Goal: Task Accomplishment & Management: Manage account settings

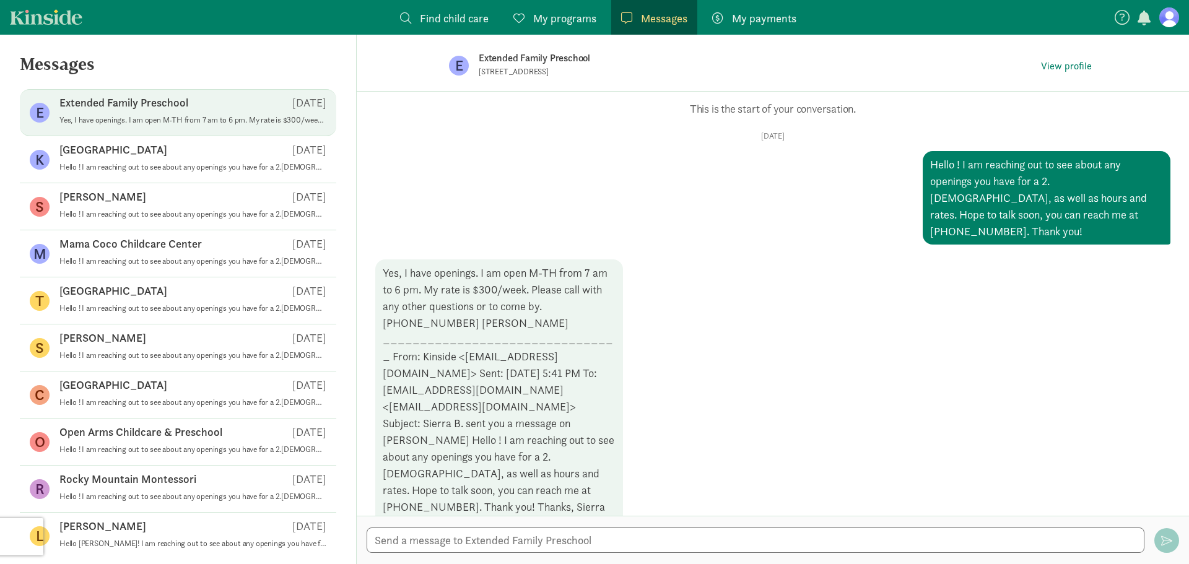
scroll to position [86, 0]
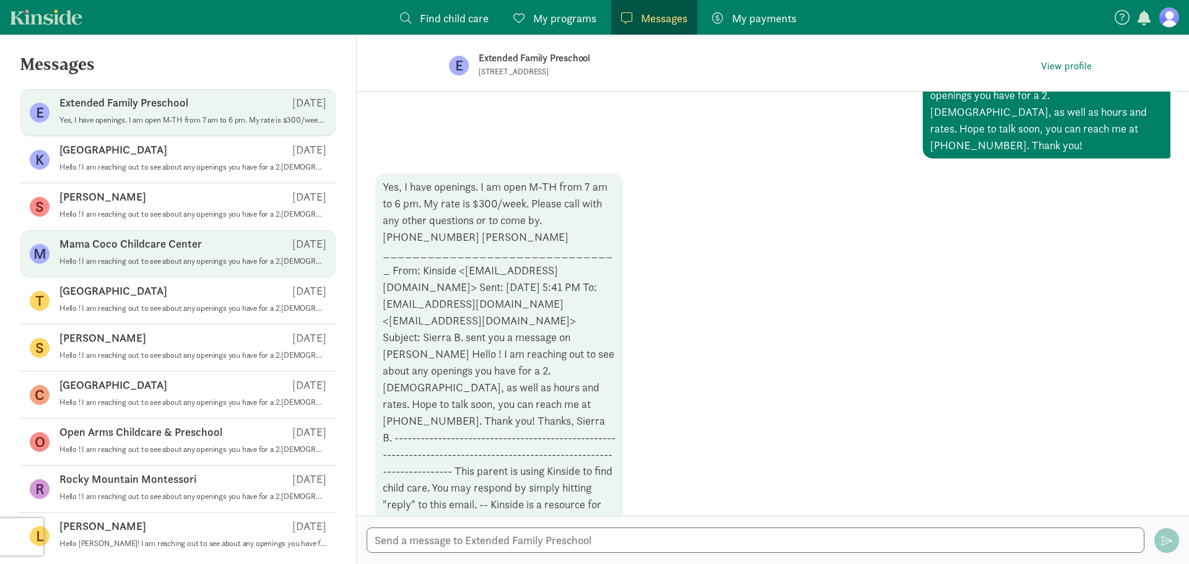
click at [182, 257] on p "Hello ! I am reaching out to see about any openings you have for a 2.[DEMOGRAPH…" at bounding box center [192, 261] width 267 height 10
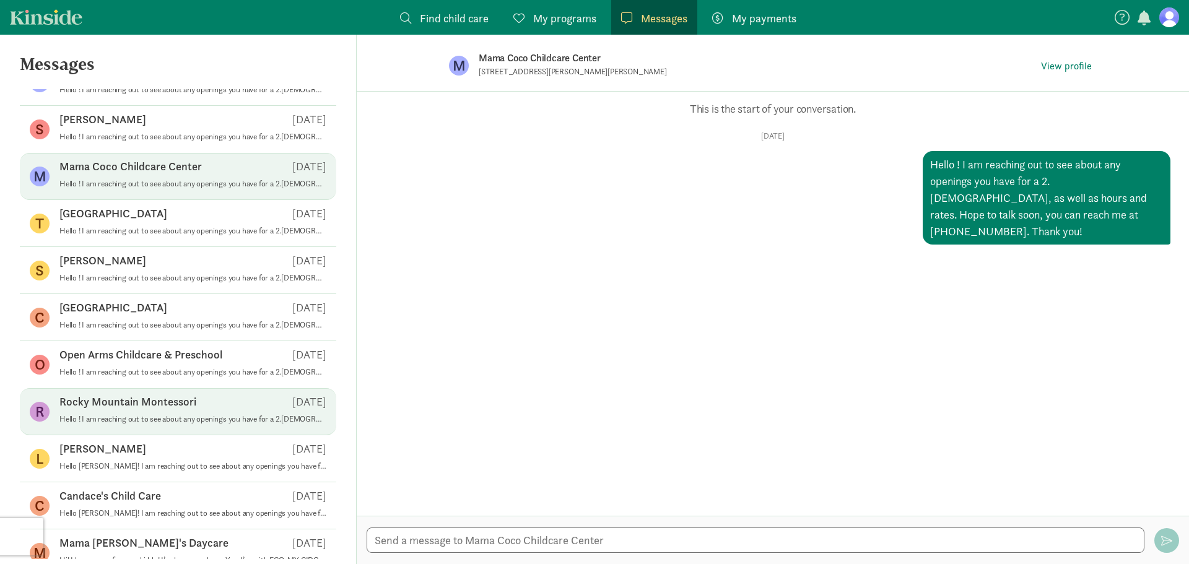
scroll to position [142, 0]
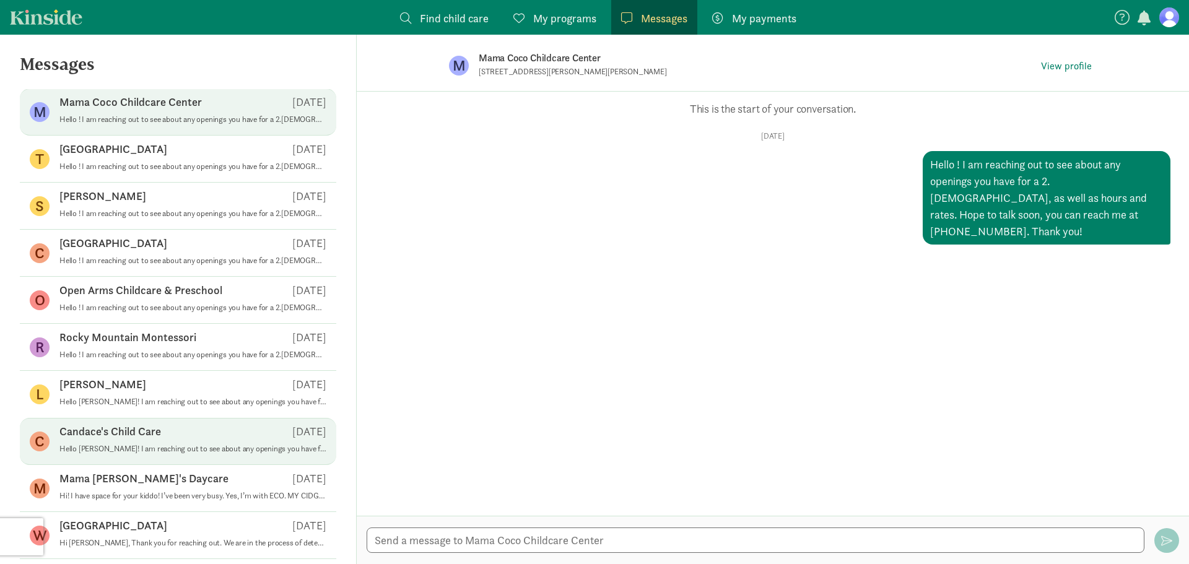
click at [206, 445] on p "Hello [PERSON_NAME]! I am reaching out to see about any openings you have for a…" at bounding box center [192, 449] width 267 height 10
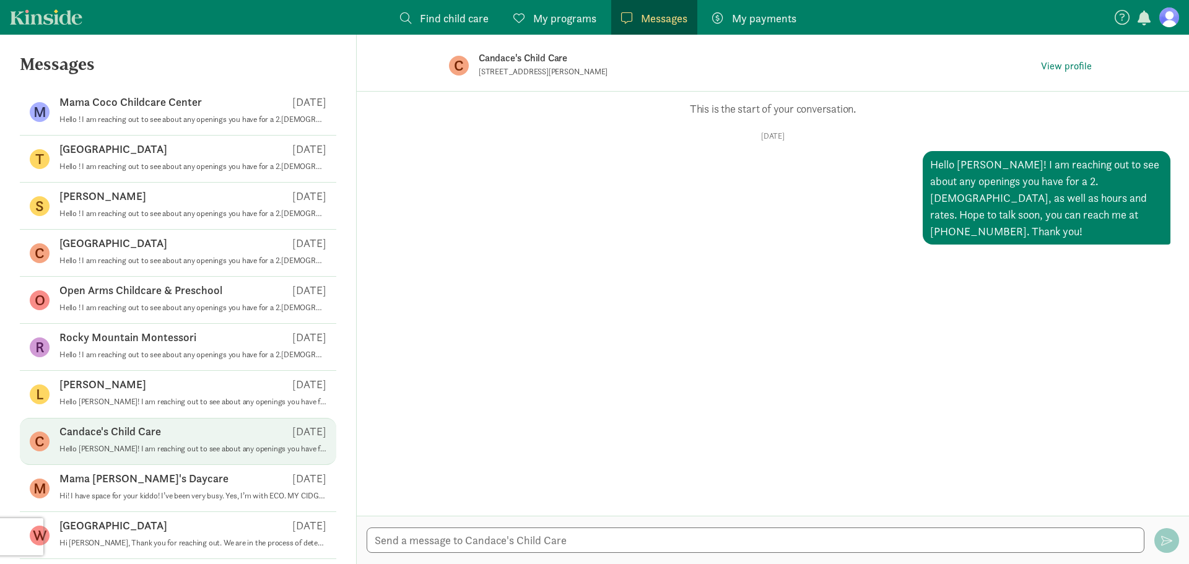
drag, startPoint x: 613, startPoint y: 72, endPoint x: 474, endPoint y: 71, distance: 139.3
click at [474, 71] on div "C Candace's Child Care 580 Straight Creek Dr, Dillon, CO 80435 View profile" at bounding box center [772, 66] width 687 height 62
copy p "580 Straight Creek Dr, Dillon, CO 80435"
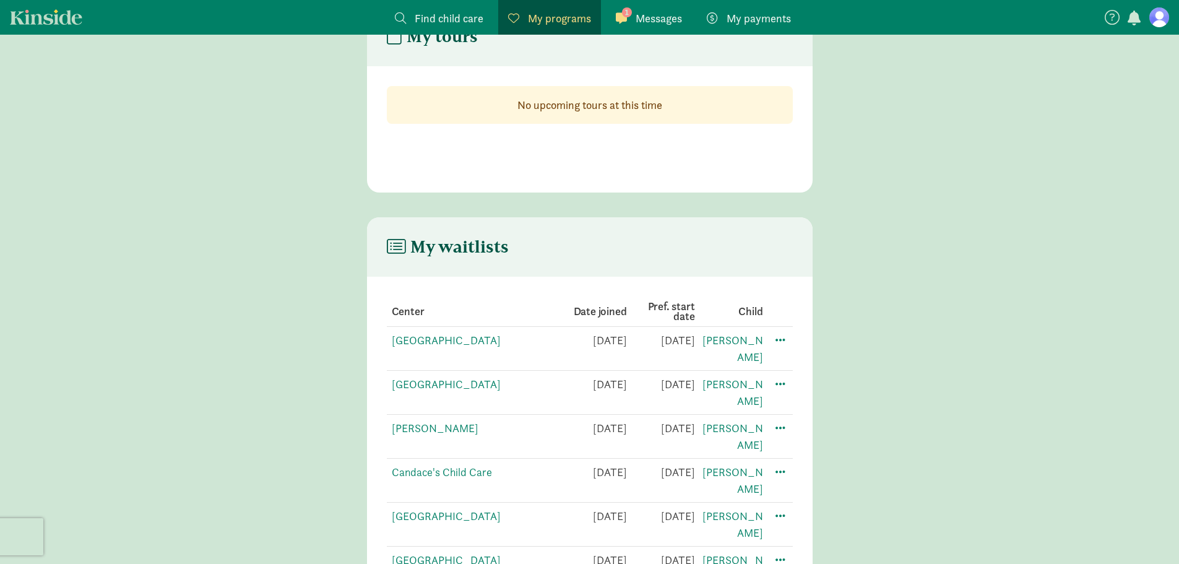
scroll to position [105, 0]
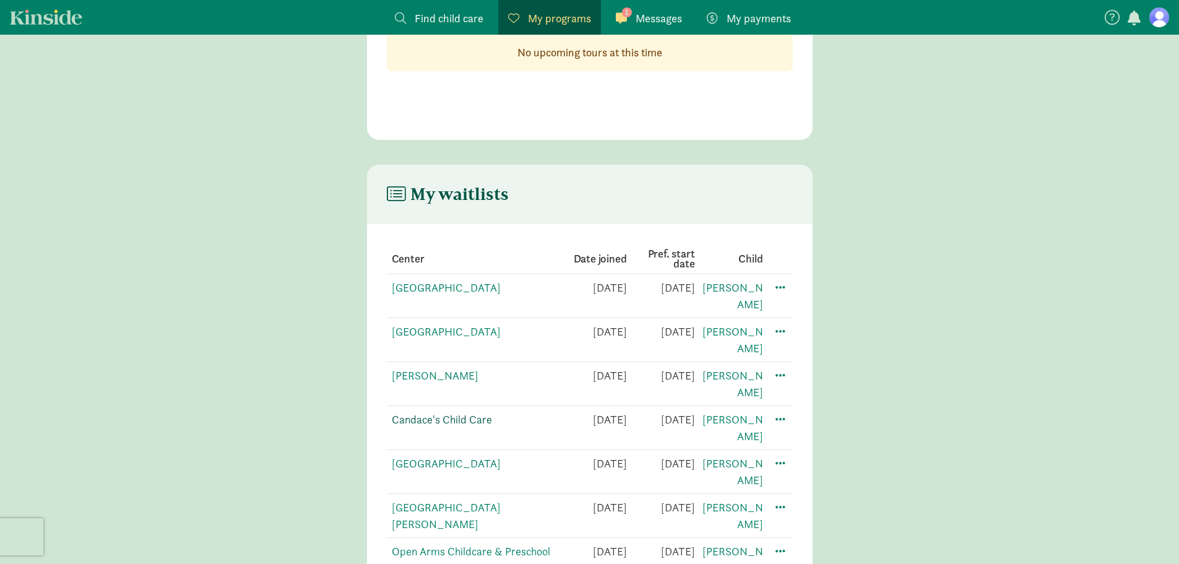
click at [459, 412] on link "Candace's Child Care" at bounding box center [442, 419] width 100 height 14
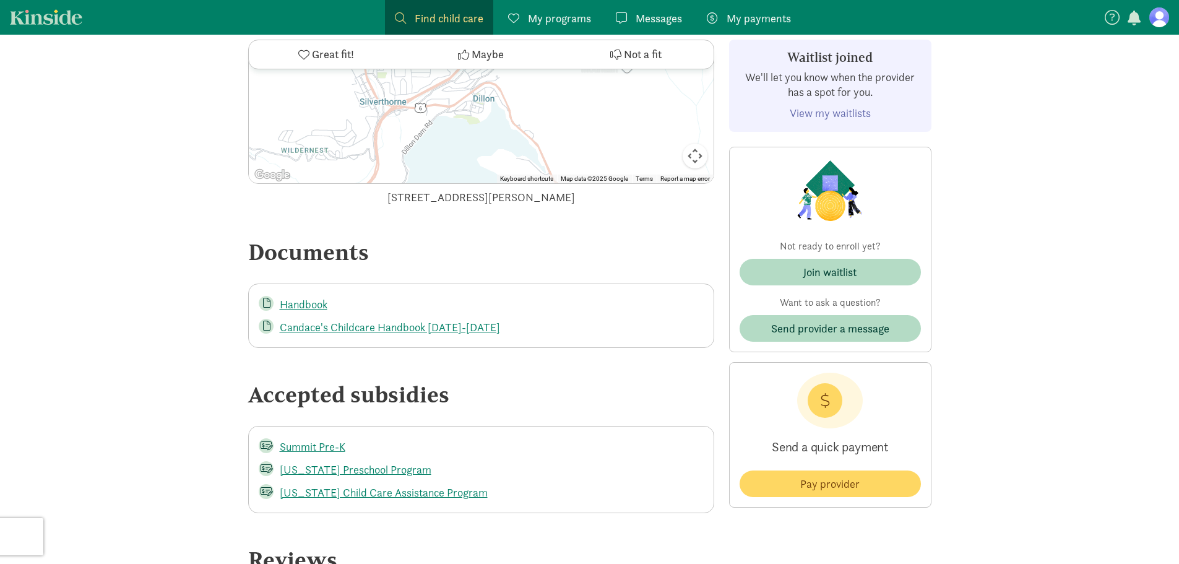
scroll to position [1610, 0]
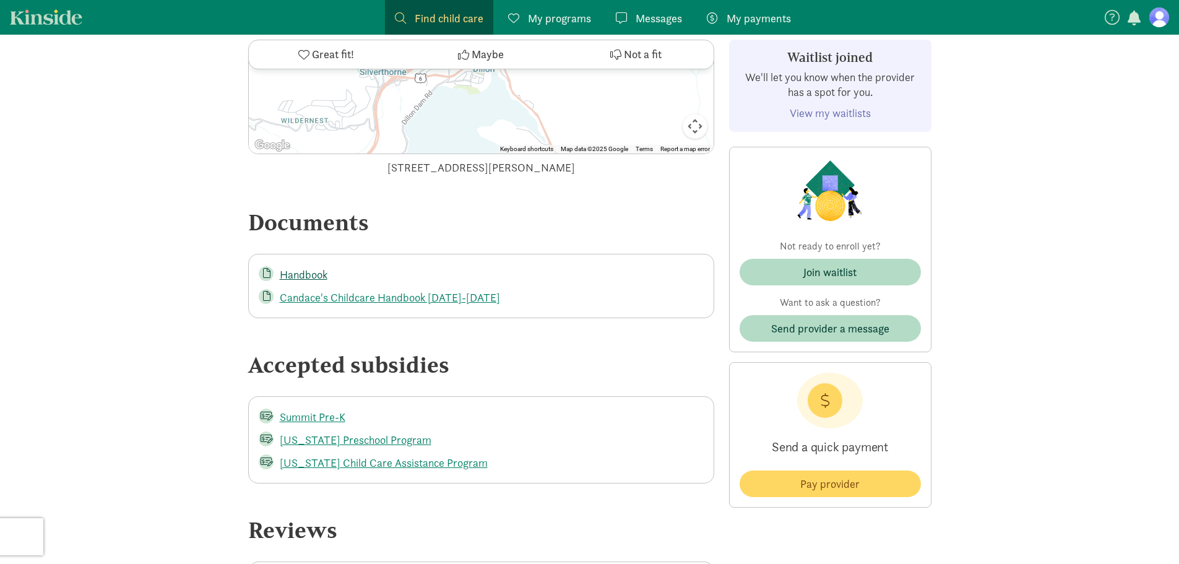
click at [316, 278] on link "Handbook" at bounding box center [304, 274] width 48 height 14
click at [317, 294] on link "Candace's Childcare Handbook 2023-2024" at bounding box center [390, 297] width 220 height 14
click at [634, 14] on div "1 Messages Messages" at bounding box center [649, 18] width 66 height 17
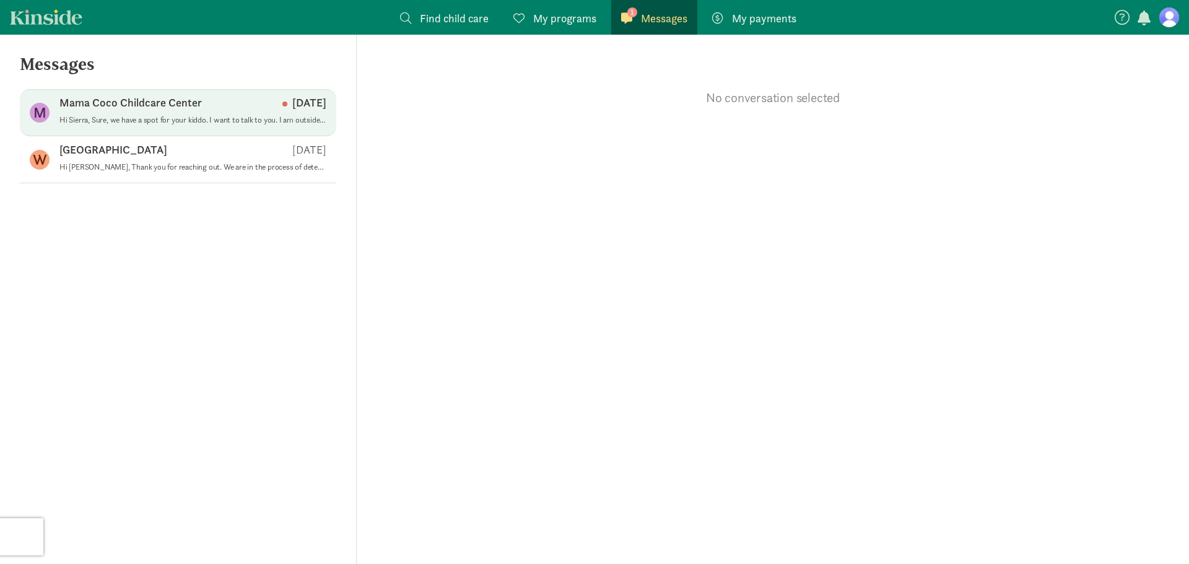
click at [127, 121] on p "Hi Sierra, Sure, we have a spot for your kiddo. I want to talk to you. I am out…" at bounding box center [192, 120] width 267 height 10
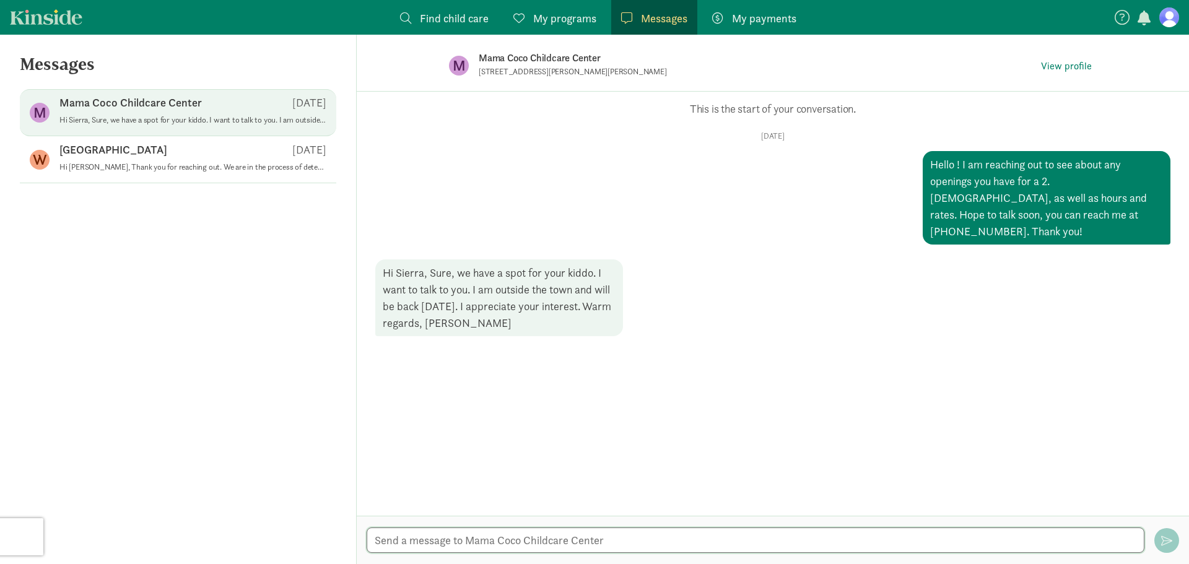
click at [711, 543] on textarea at bounding box center [755, 539] width 778 height 25
type textarea "Okay, awesome! Yes please give me a call when you return . Thank you!"
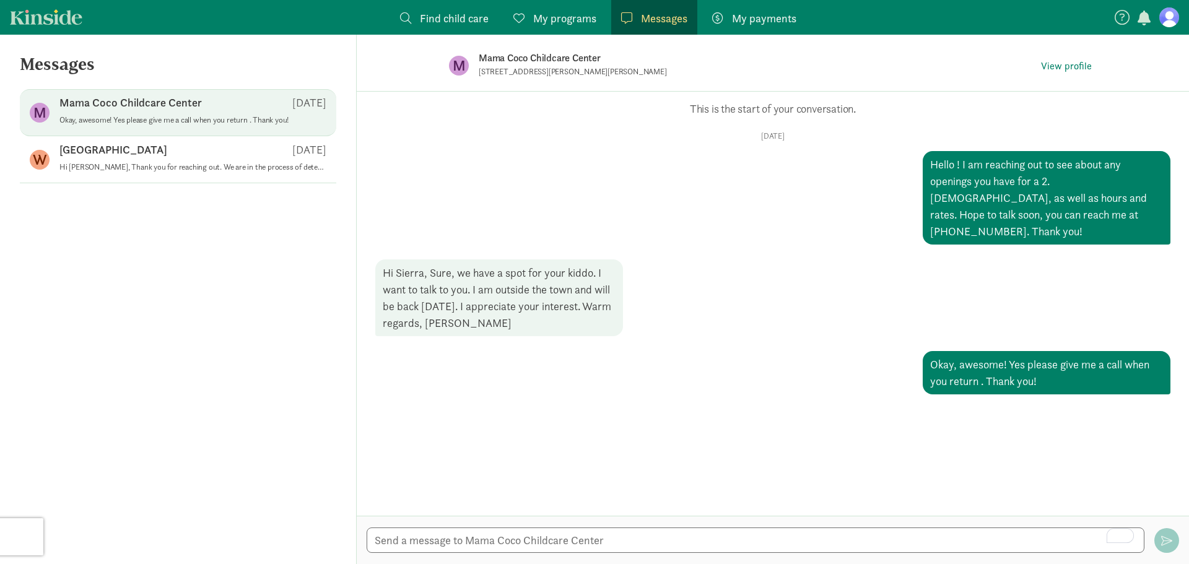
click at [446, 15] on span "Find child care" at bounding box center [454, 18] width 69 height 17
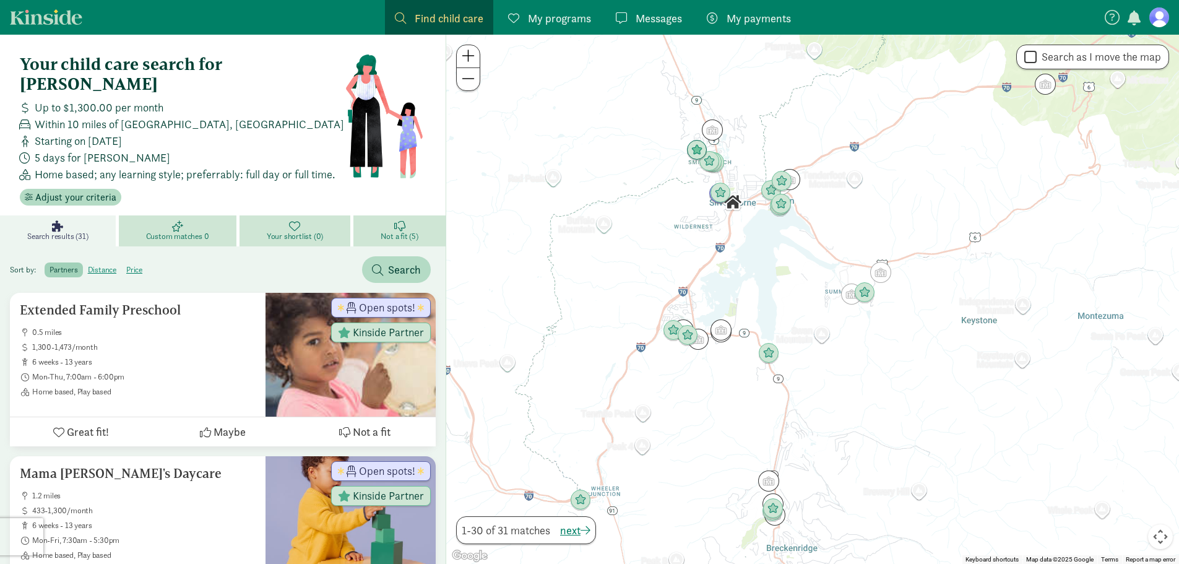
click at [658, 25] on span "Messages" at bounding box center [659, 18] width 46 height 17
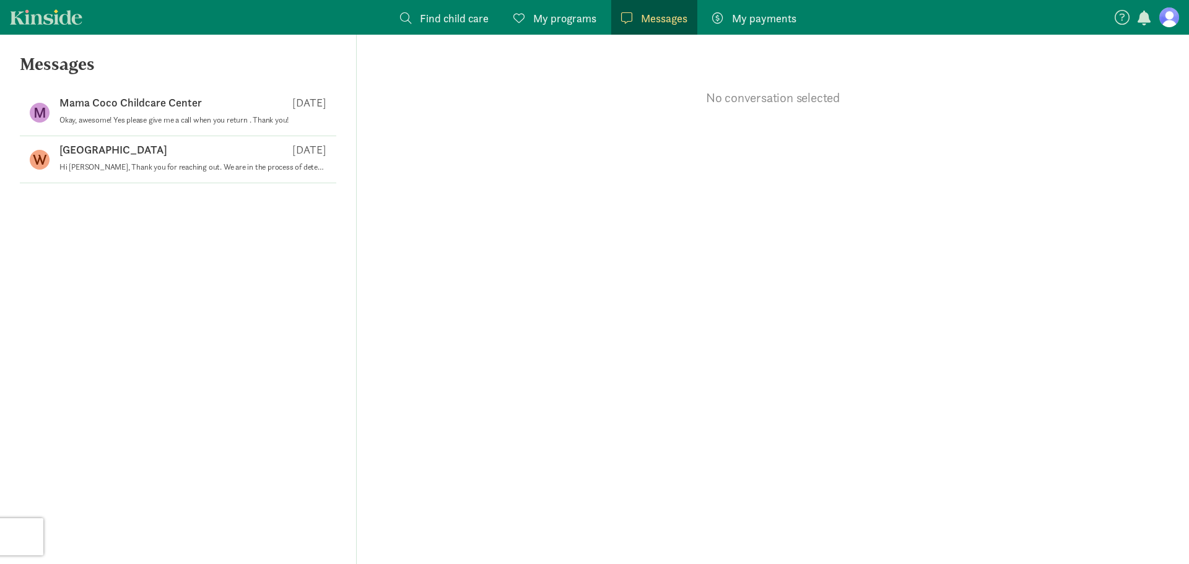
click at [349, 180] on div "M Mama Coco Childcare Center Sep 15 Okay, awesome! Yes please give me a call wh…" at bounding box center [178, 136] width 356 height 94
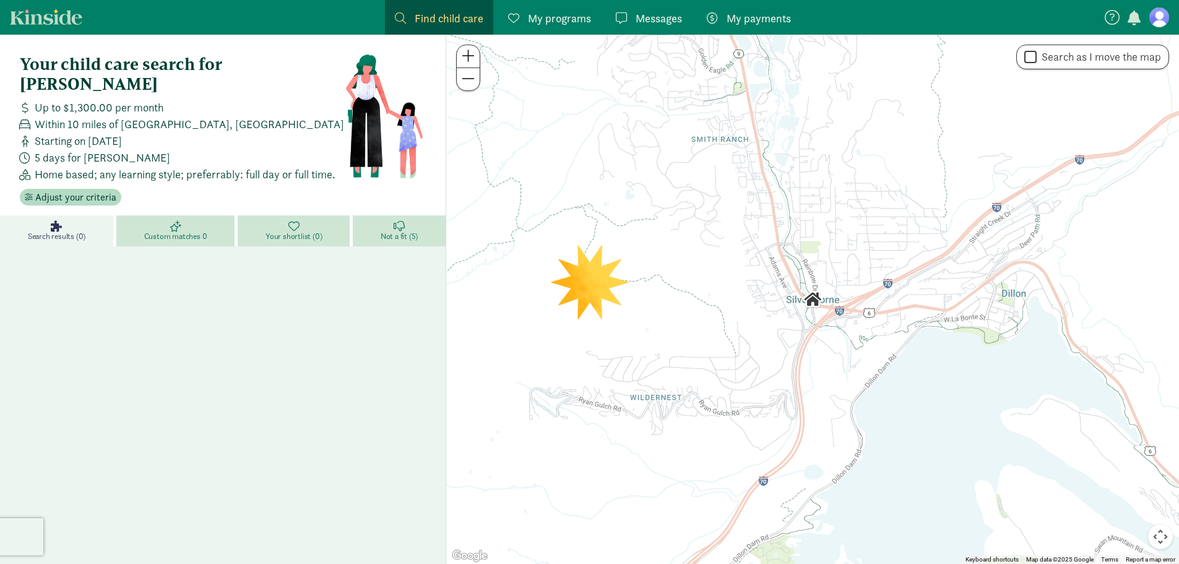
click at [644, 13] on span "Messages" at bounding box center [659, 18] width 46 height 17
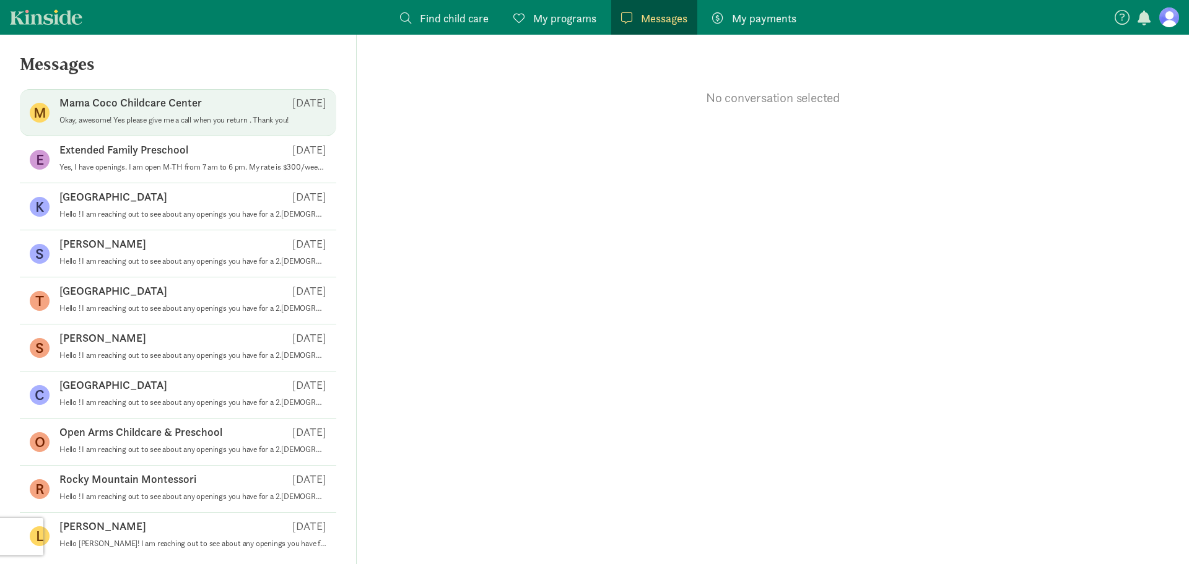
click at [183, 100] on p "Mama Coco Childcare Center" at bounding box center [130, 102] width 142 height 15
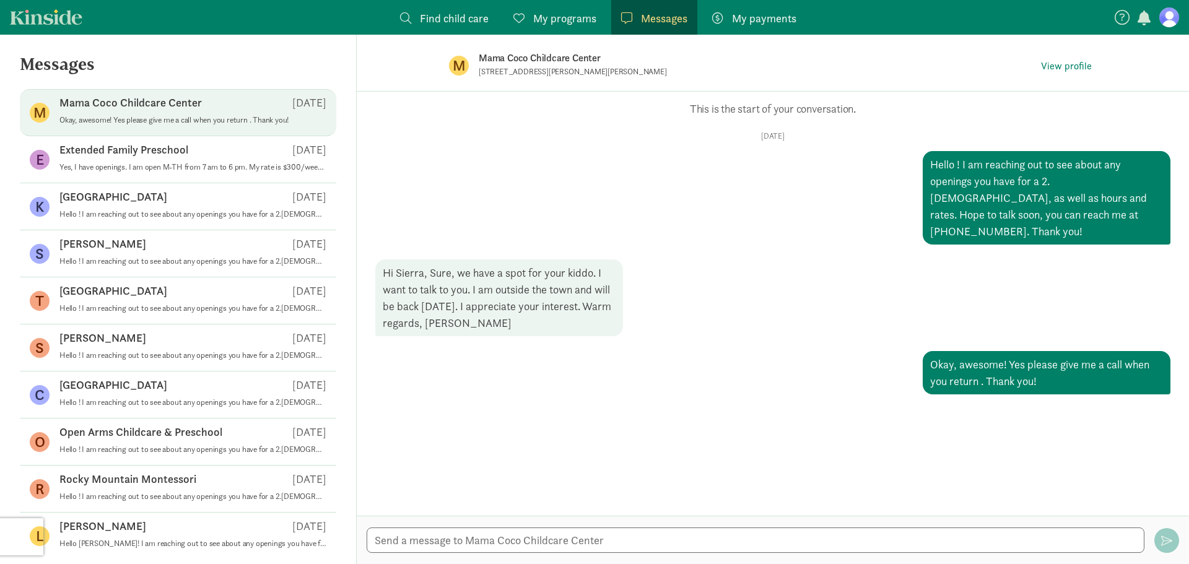
click at [527, 54] on p "Mama Coco Childcare Center" at bounding box center [674, 58] width 390 height 17
click at [1082, 59] on span "View profile" at bounding box center [1066, 66] width 51 height 15
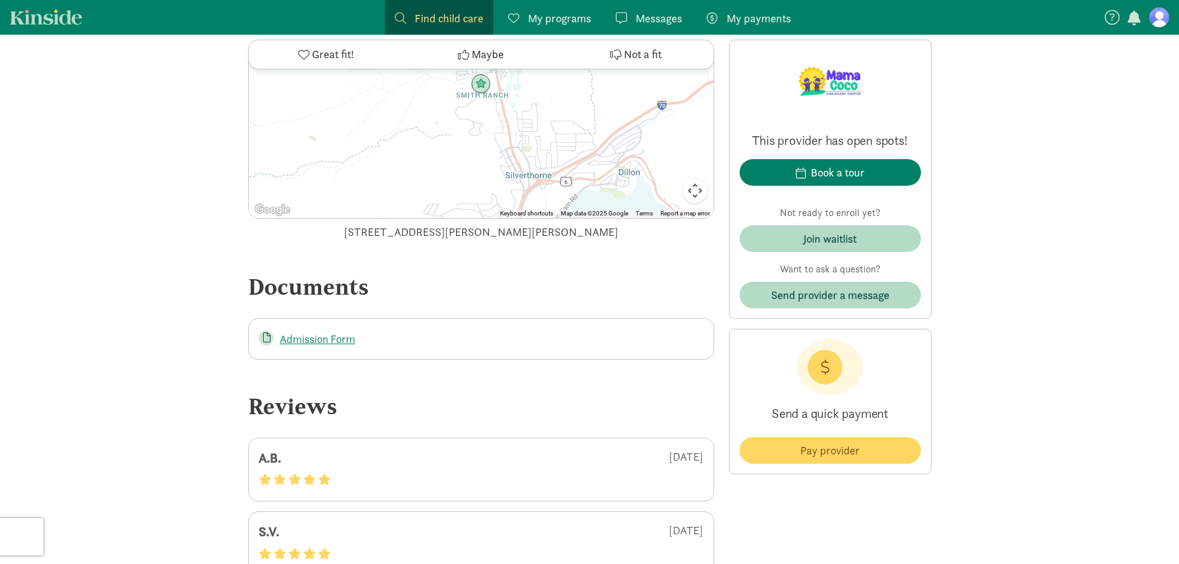
scroll to position [1981, 0]
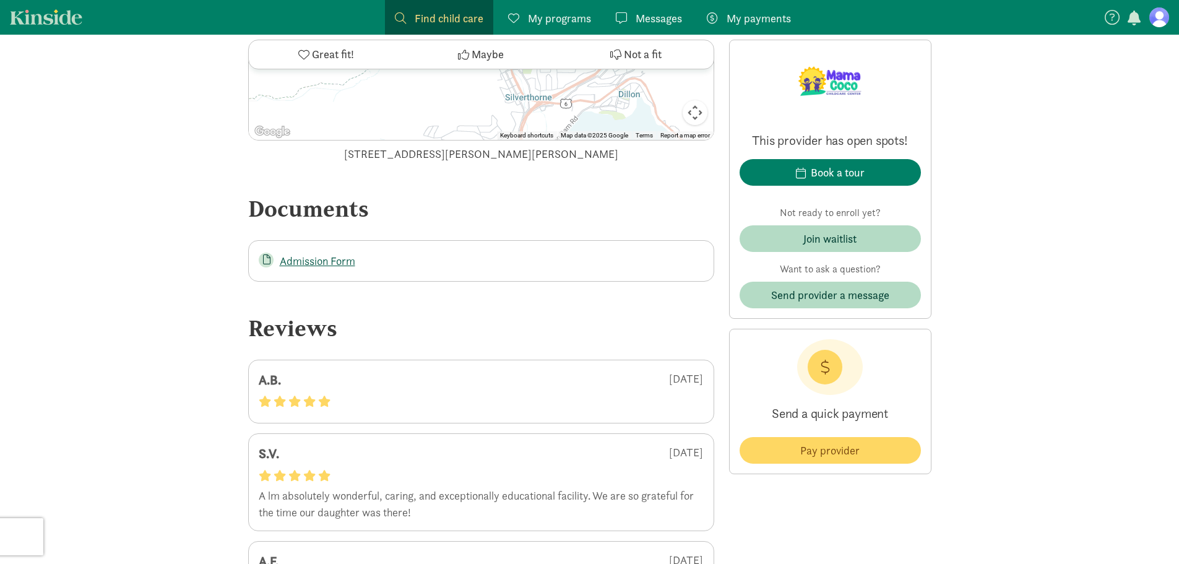
click at [345, 262] on link "Admission Form" at bounding box center [318, 261] width 76 height 14
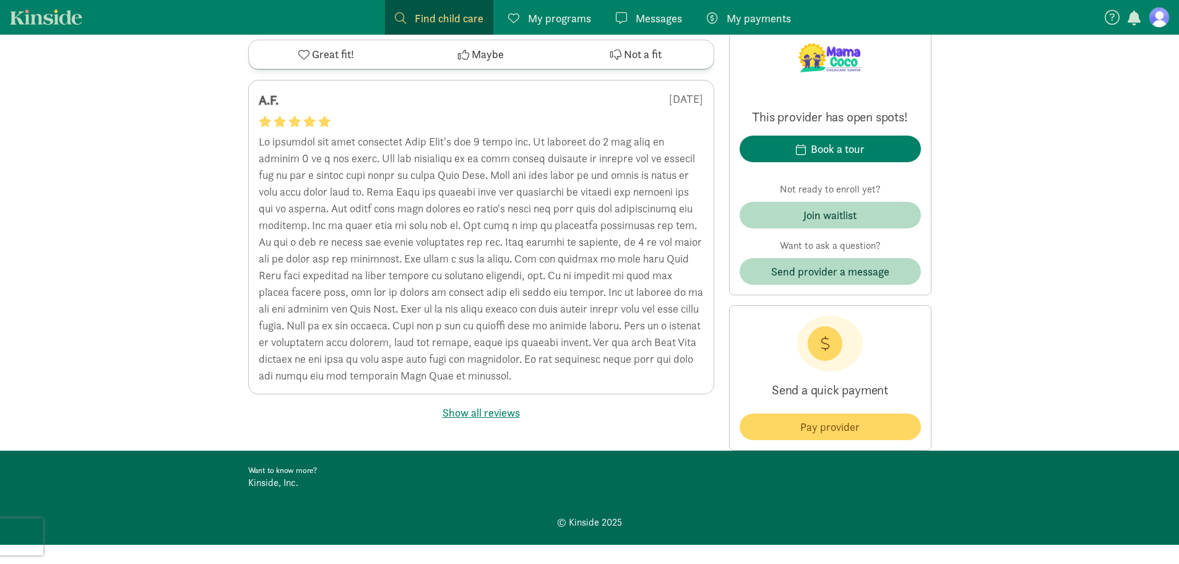
scroll to position [2458, 0]
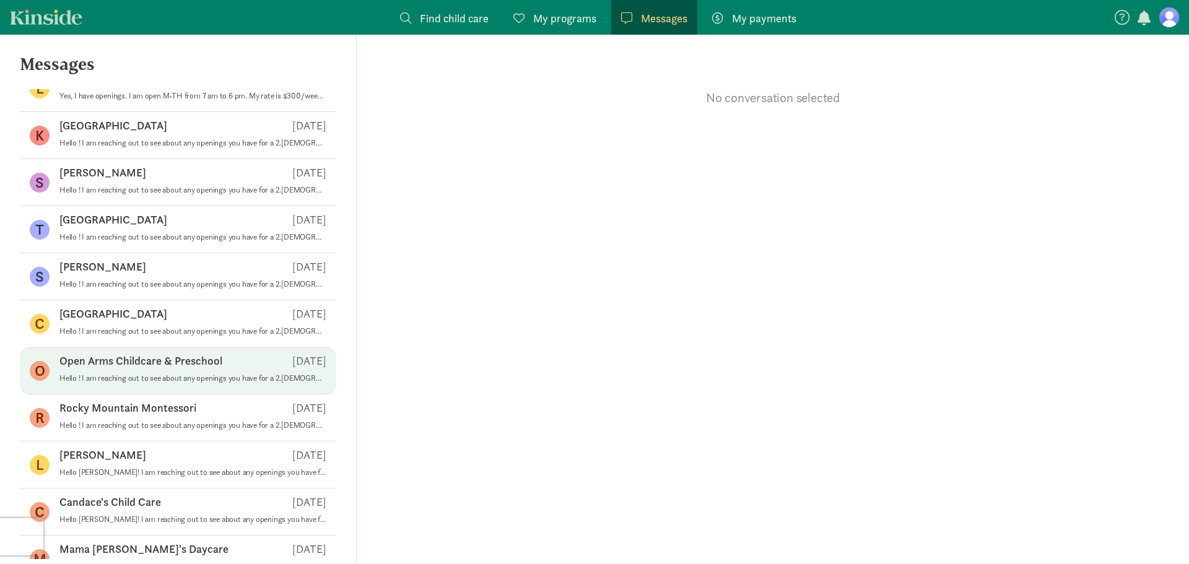
scroll to position [142, 0]
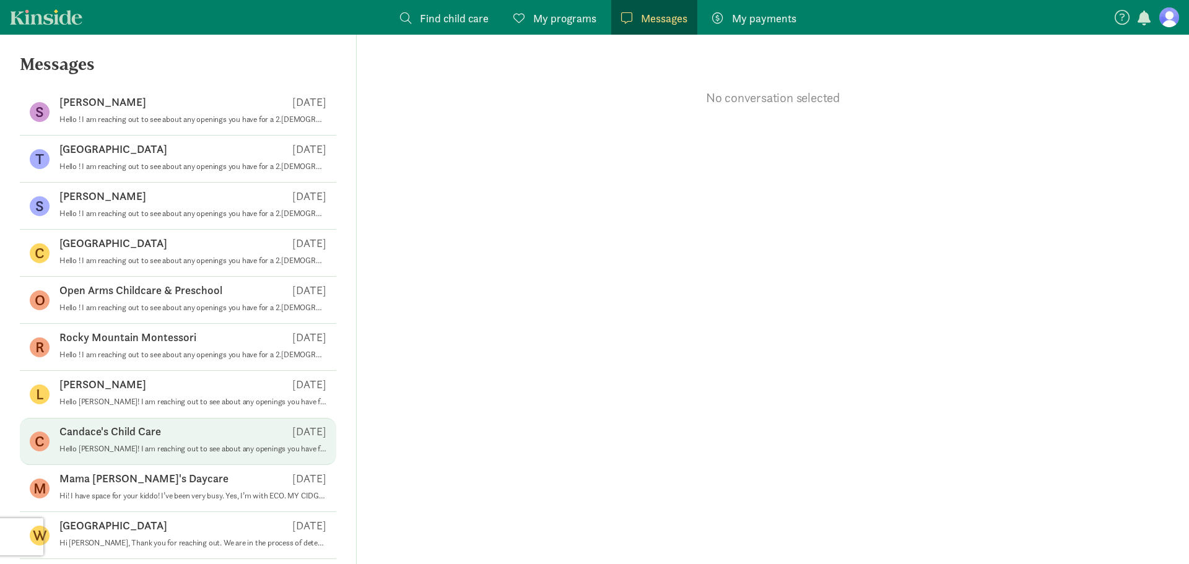
click at [143, 435] on p "Candace's Child Care" at bounding box center [110, 431] width 102 height 15
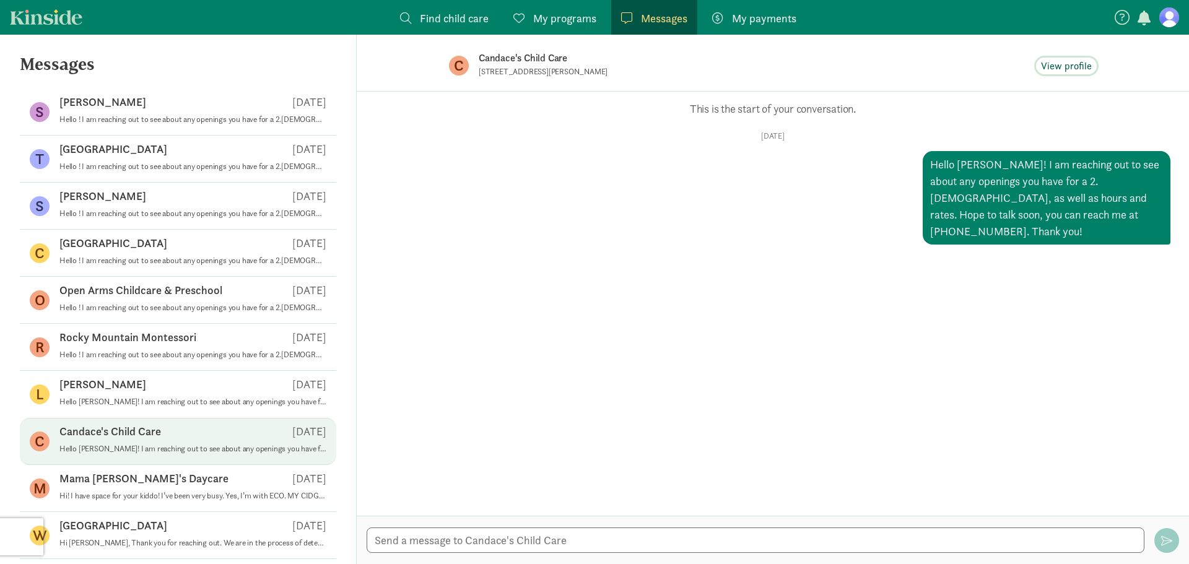
click at [1065, 63] on span "View profile" at bounding box center [1066, 66] width 51 height 15
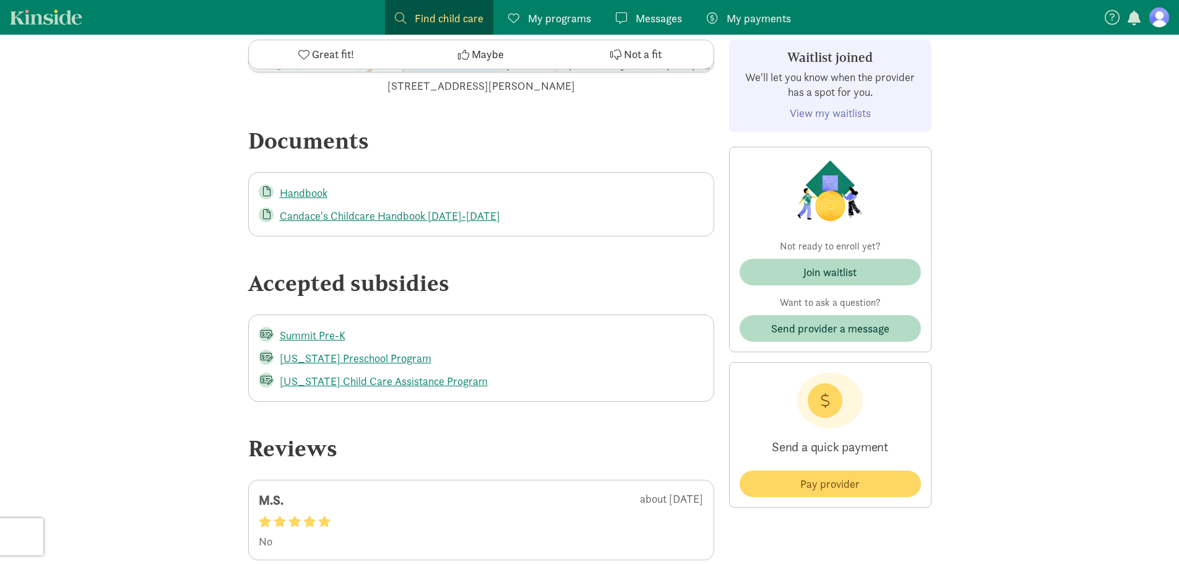
scroll to position [1672, 0]
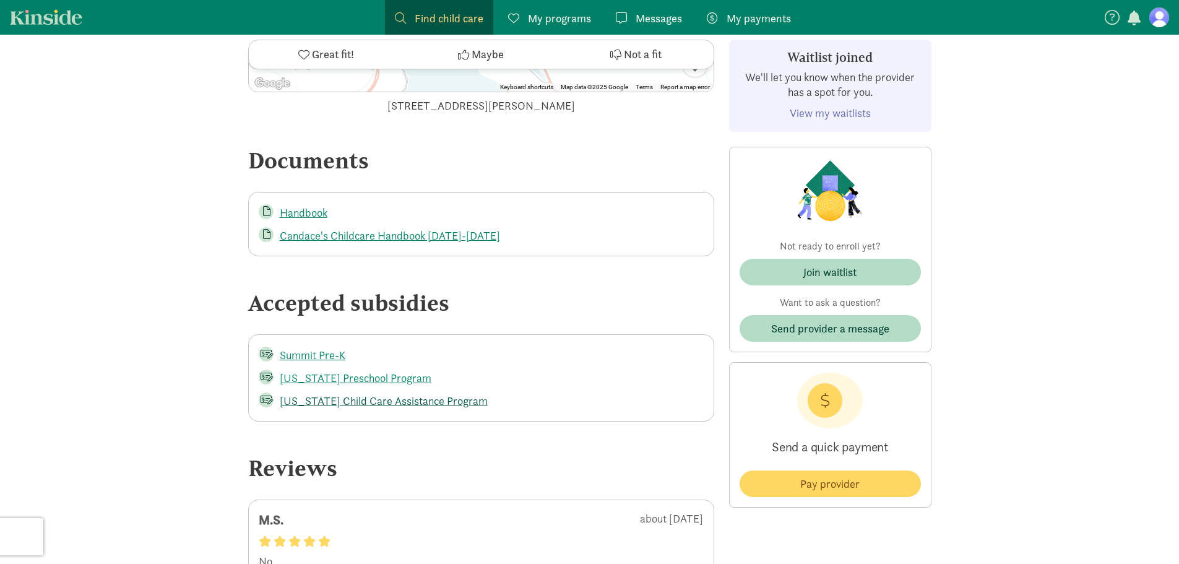
click at [450, 397] on link "[US_STATE] Child Care Assistance Program" at bounding box center [384, 401] width 208 height 14
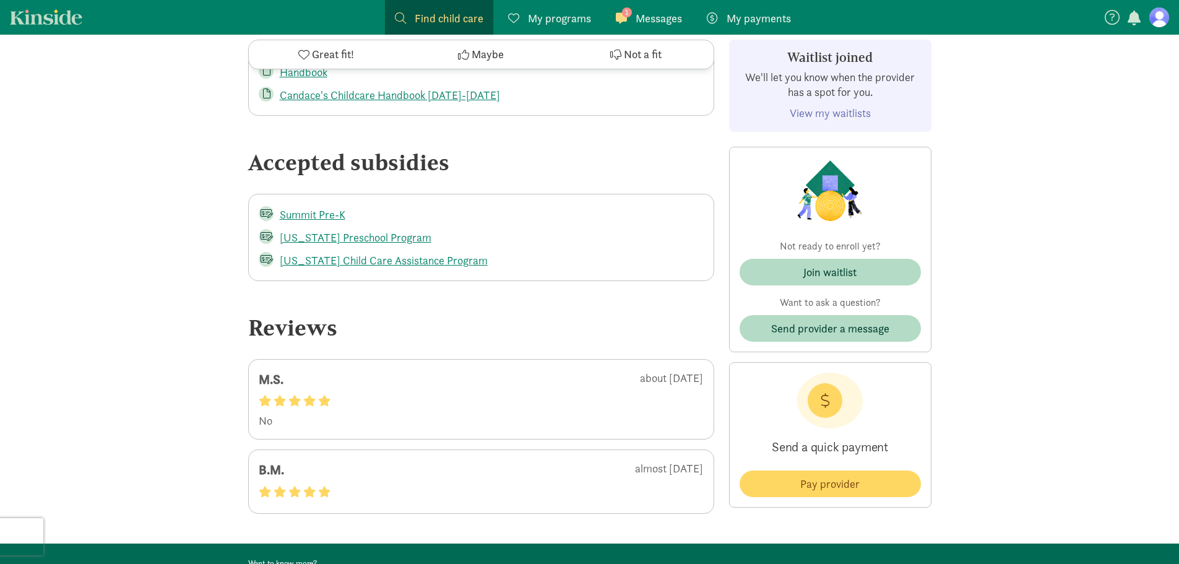
scroll to position [1919, 0]
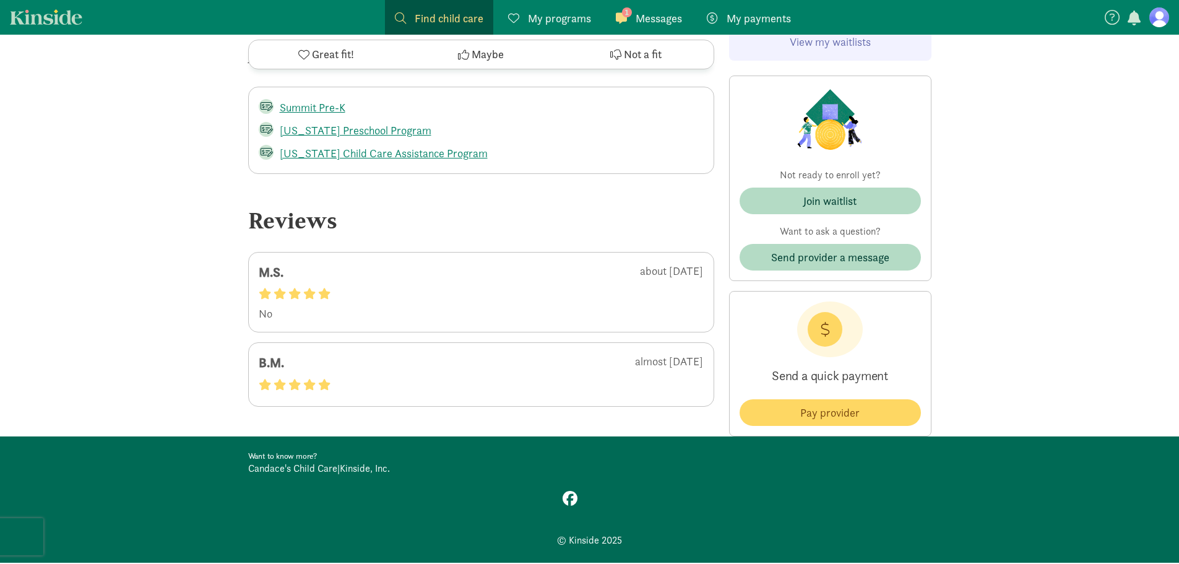
click at [803, 426] on div "Send a quick payment Pay provider" at bounding box center [830, 363] width 202 height 145
click at [812, 409] on span "Pay provider" at bounding box center [829, 412] width 59 height 17
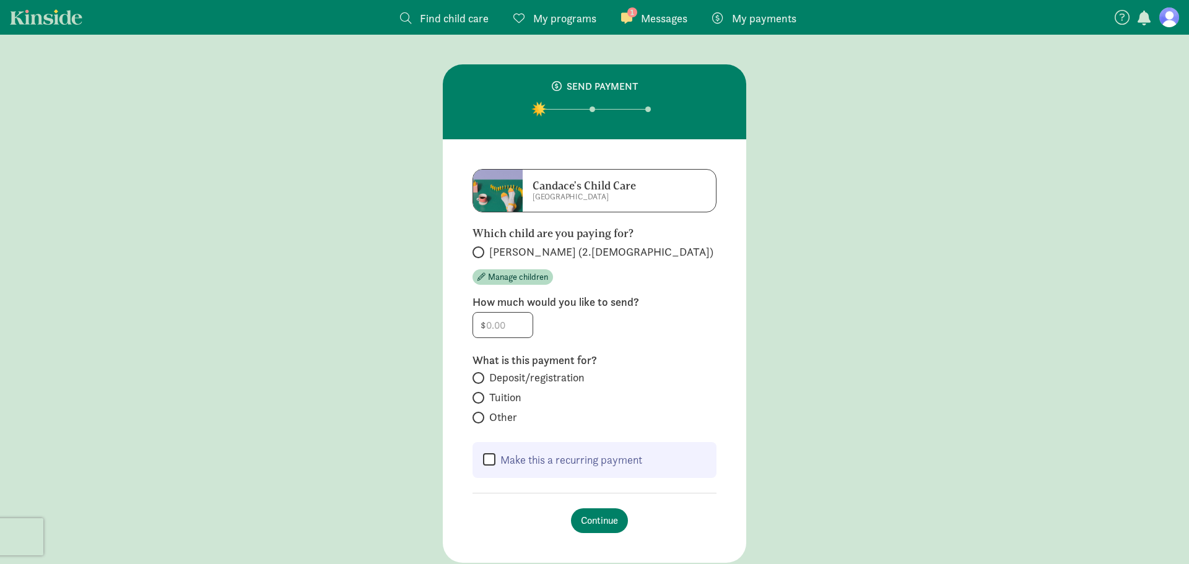
click at [581, 256] on span "Aracelia C (2.5 years old)" at bounding box center [601, 252] width 224 height 15
click at [480, 256] on input "Aracelia C (2.5 years old)" at bounding box center [476, 252] width 8 height 8
radio input "true"
click at [514, 391] on span "Tuition" at bounding box center [505, 397] width 32 height 15
click at [480, 394] on input "Tuition" at bounding box center [476, 398] width 8 height 8
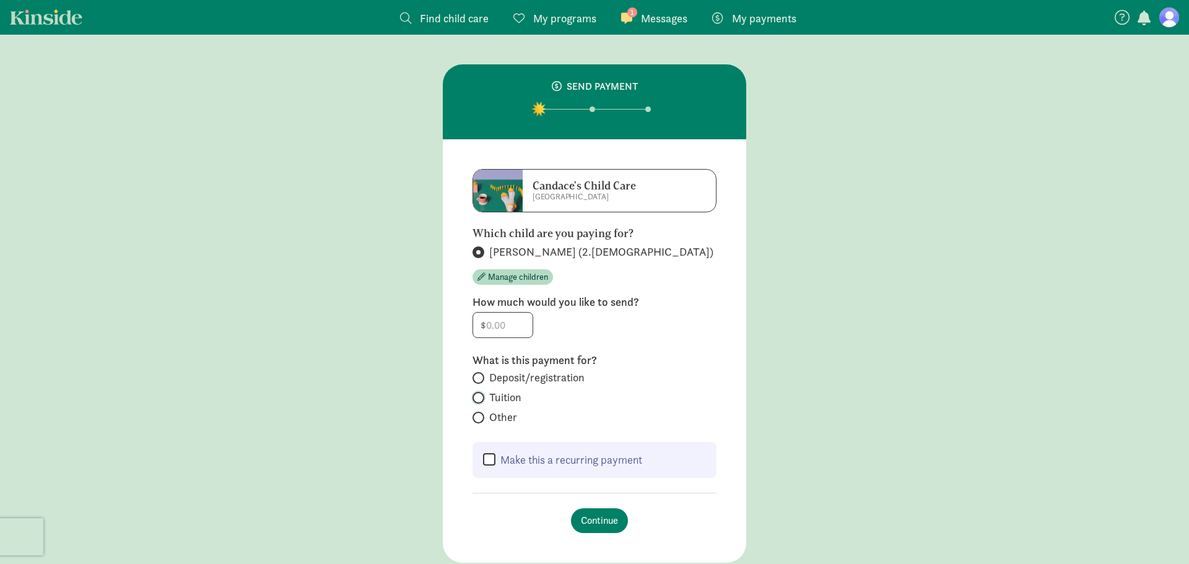
radio input "true"
click at [651, 20] on span "Messages" at bounding box center [664, 18] width 46 height 17
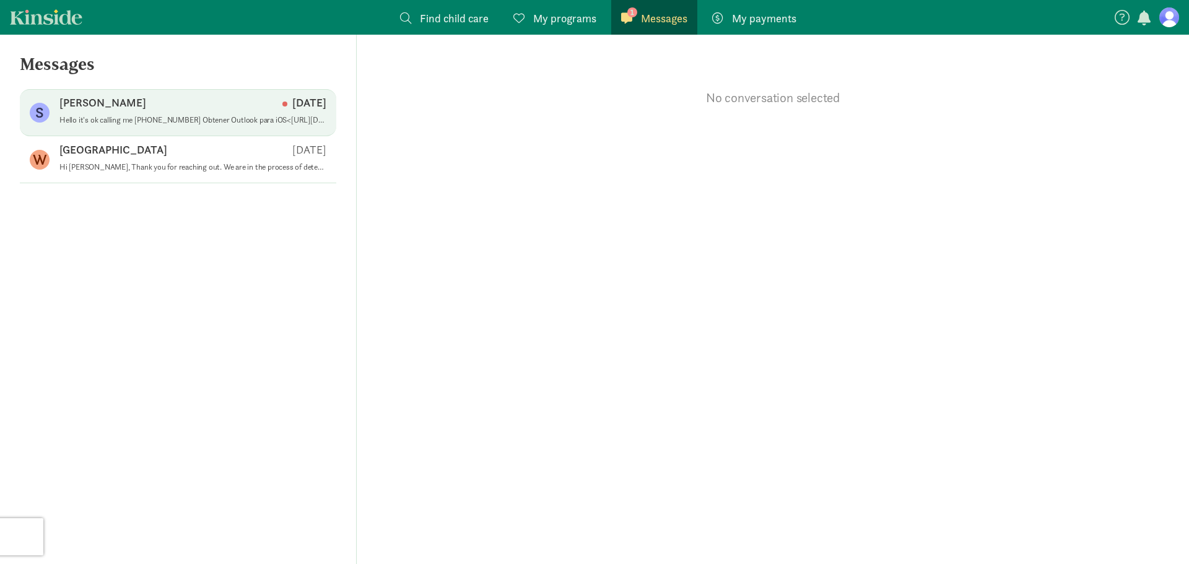
click at [175, 121] on p "Hello it's ok calling me 9703895439 Obtener Outlook para iOS<https://aka.ms/o0u…" at bounding box center [192, 120] width 267 height 10
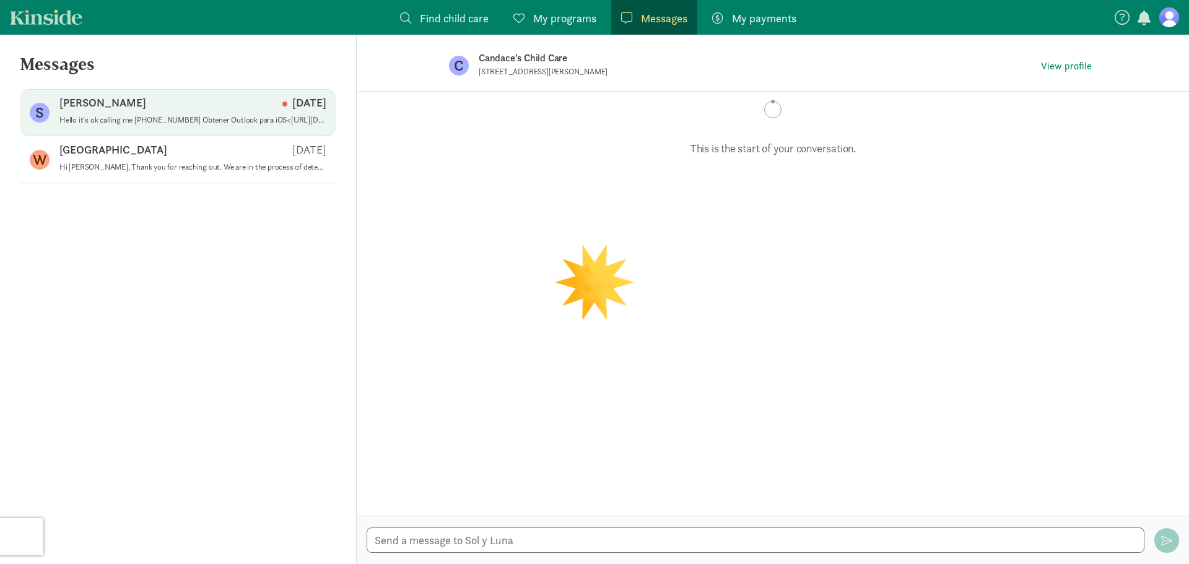
scroll to position [164, 0]
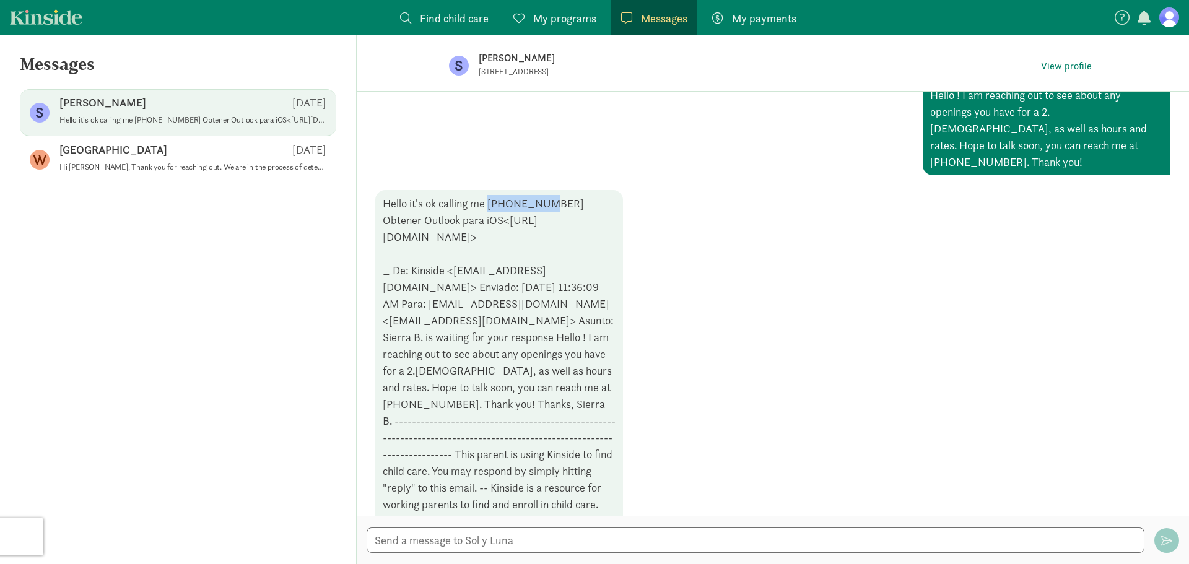
drag, startPoint x: 550, startPoint y: 187, endPoint x: 491, endPoint y: 189, distance: 58.8
click at [491, 190] on div "Hello it's ok calling me 9703895439 Obtener Outlook para iOS<https://aka.ms/o0u…" at bounding box center [499, 370] width 248 height 361
drag, startPoint x: 607, startPoint y: 72, endPoint x: 475, endPoint y: 73, distance: 131.9
click at [475, 73] on div "S Sol y Luna 562 Polar Ct, Silverthorne, CO 80498 View profile" at bounding box center [772, 66] width 687 height 62
copy p "562 Polar Ct, Silverthorne, CO 80498"
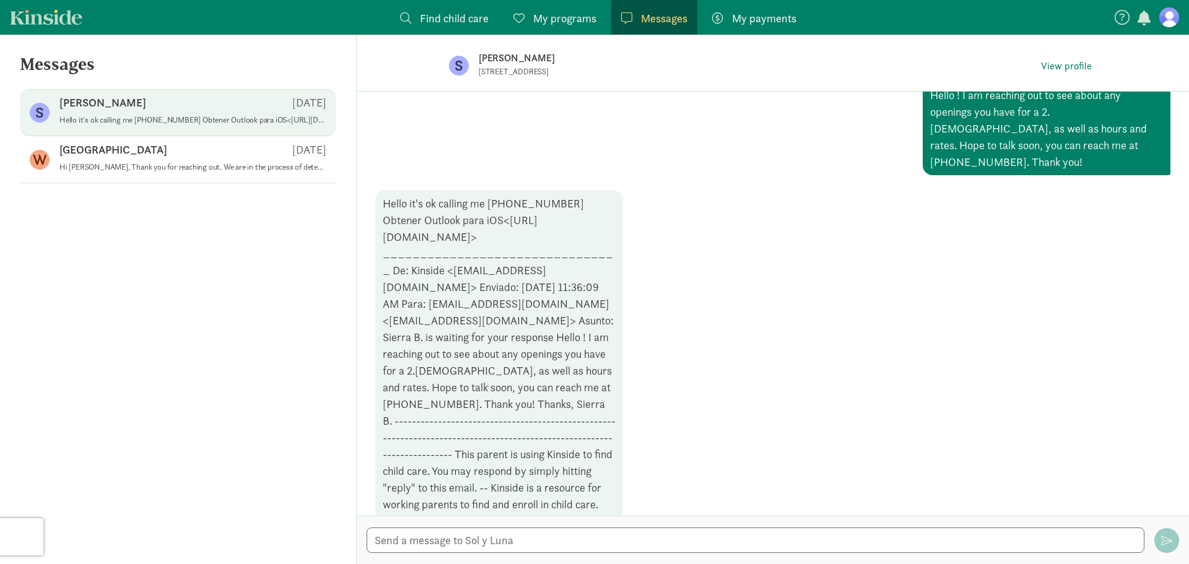
click at [483, 127] on div "Mon, Sep 15 Hello ! I am reaching out to see about any openings you have for a …" at bounding box center [772, 306] width 795 height 489
click at [1078, 67] on span "View profile" at bounding box center [1066, 66] width 51 height 15
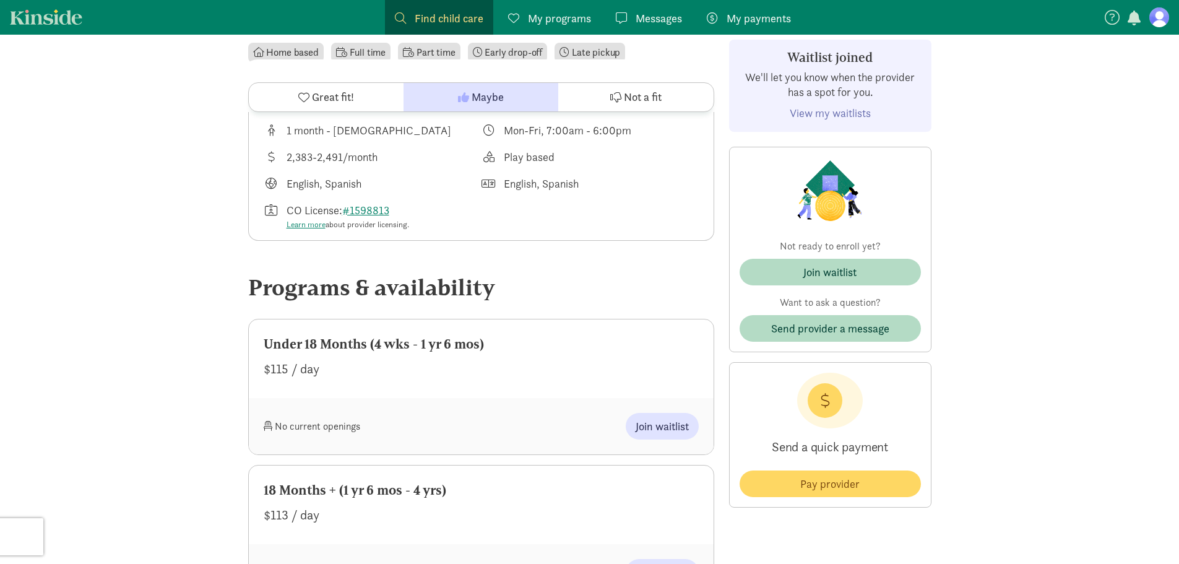
scroll to position [62, 0]
